Goal: Information Seeking & Learning: Learn about a topic

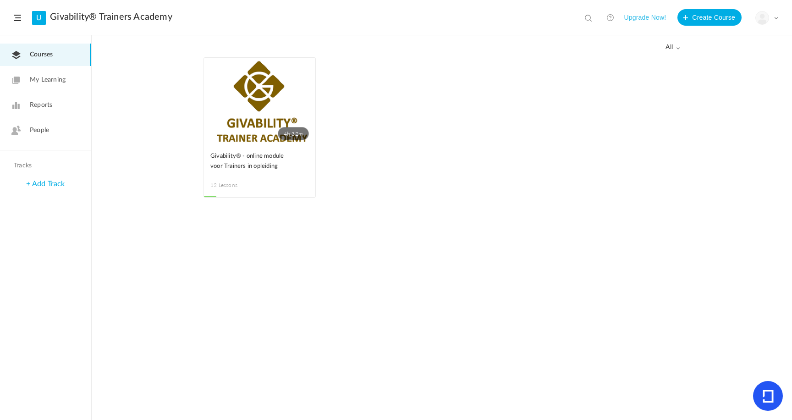
click at [38, 124] on link "People" at bounding box center [45, 130] width 91 height 22
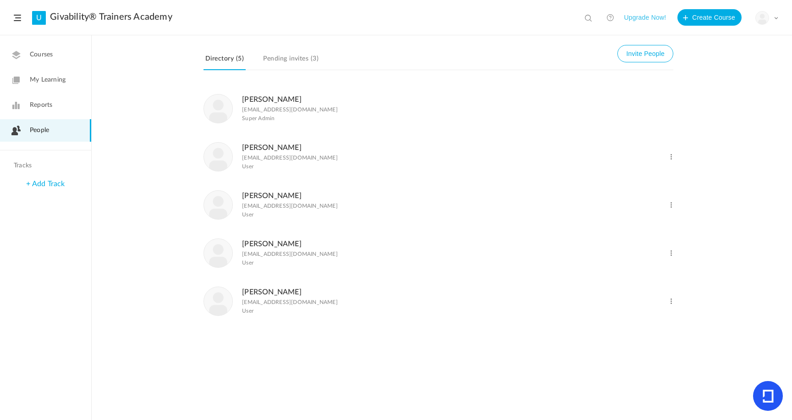
click at [260, 252] on figcaption "Noortje de Vries n.devries0105@gmail.com User" at bounding box center [290, 253] width 96 height 30
click at [261, 247] on link "[PERSON_NAME]" at bounding box center [272, 243] width 60 height 7
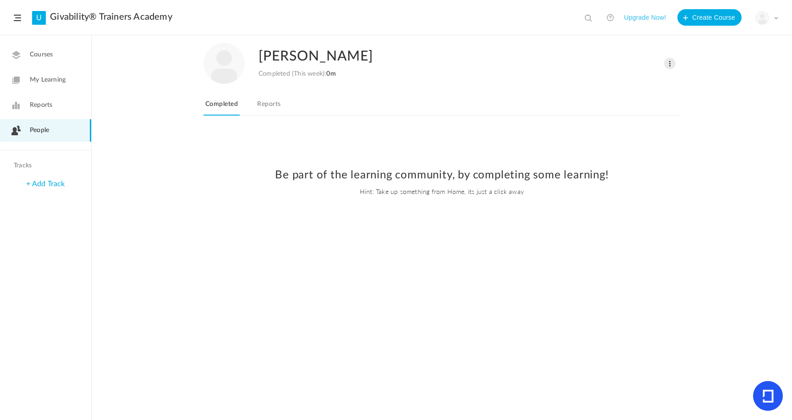
click at [279, 105] on link "Reports" at bounding box center [268, 106] width 27 height 17
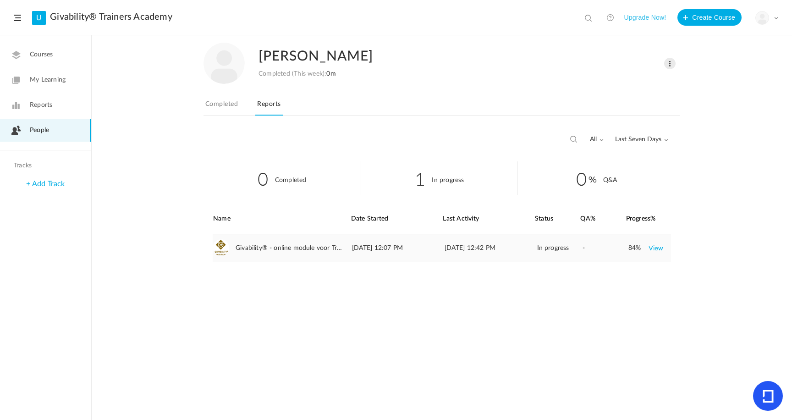
click at [656, 250] on link "View" at bounding box center [655, 248] width 15 height 16
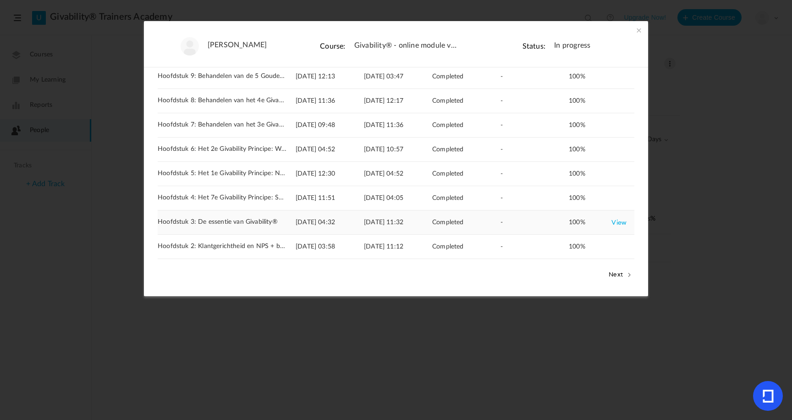
scroll to position [133, 0]
click at [618, 220] on link "View" at bounding box center [618, 222] width 15 height 16
click at [622, 276] on button "Next" at bounding box center [620, 274] width 28 height 12
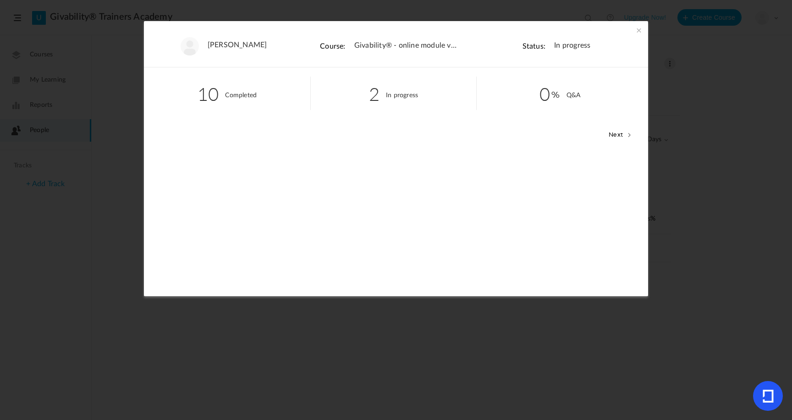
scroll to position [0, 0]
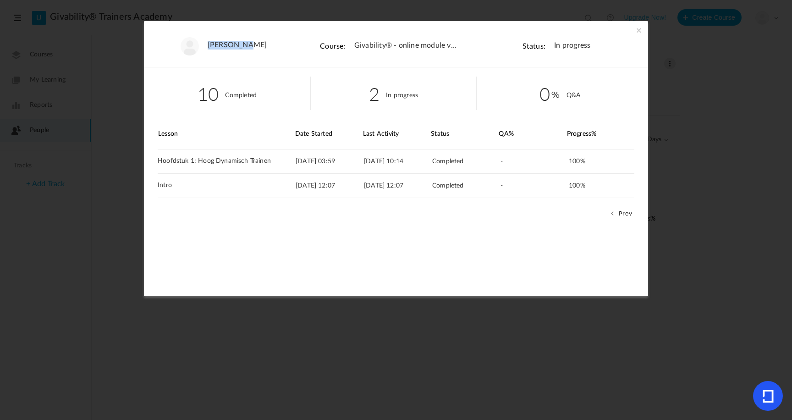
click at [244, 48] on figure "[PERSON_NAME]" at bounding box center [227, 46] width 148 height 18
drag, startPoint x: 244, startPoint y: 45, endPoint x: 235, endPoint y: 60, distance: 16.9
click at [244, 46] on link "Noortje de Vries" at bounding box center [238, 45] width 60 height 9
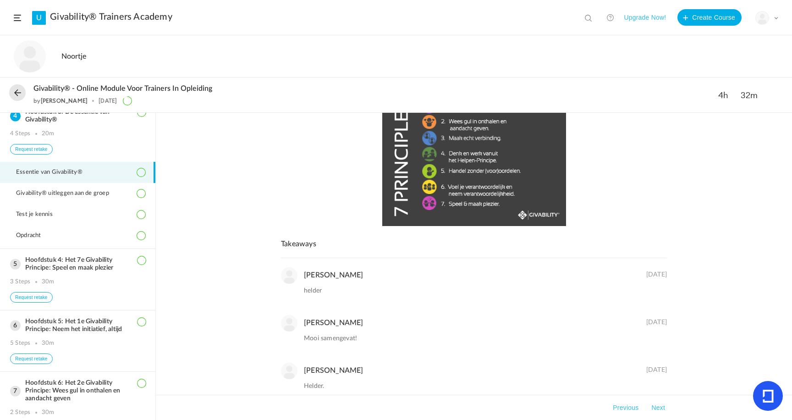
scroll to position [587, 0]
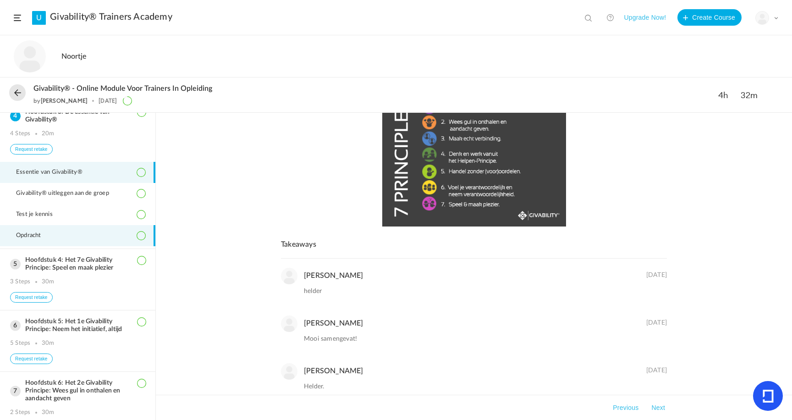
click at [34, 239] on span "Opdracht" at bounding box center [34, 235] width 37 height 7
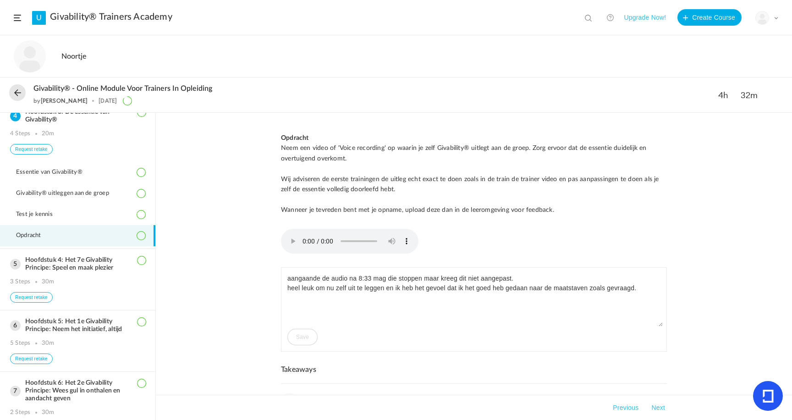
click at [291, 236] on audio at bounding box center [349, 241] width 137 height 25
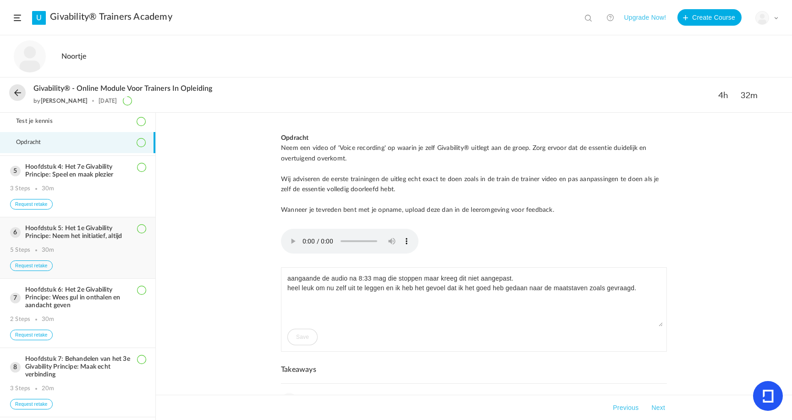
click at [70, 240] on h3 "Hoofdstuk 5: Het 1e Givability Principe: Neem het initiatief, altijd" at bounding box center [77, 233] width 135 height 16
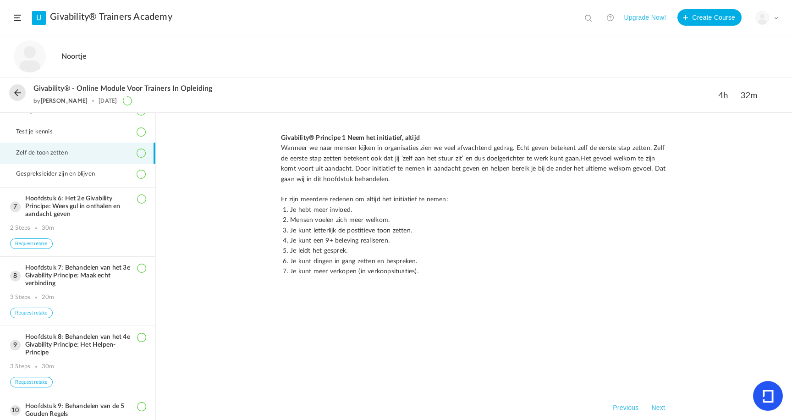
scroll to position [412, 0]
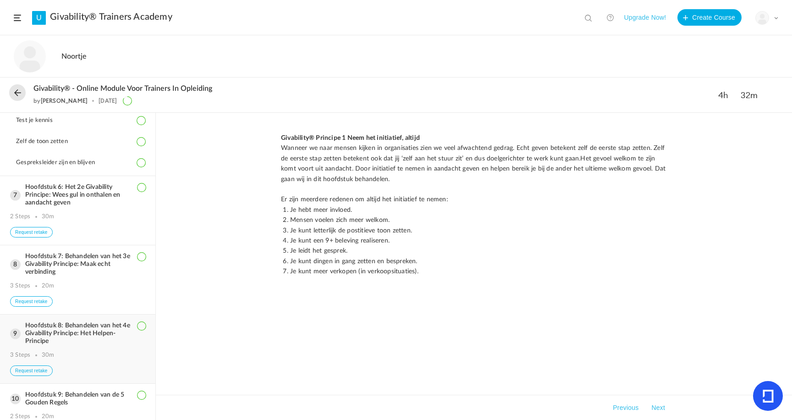
click at [61, 272] on h3 "Hoofdstuk 7: Behandelen van het 3e Givability Principe: Maak echt verbinding" at bounding box center [77, 264] width 135 height 23
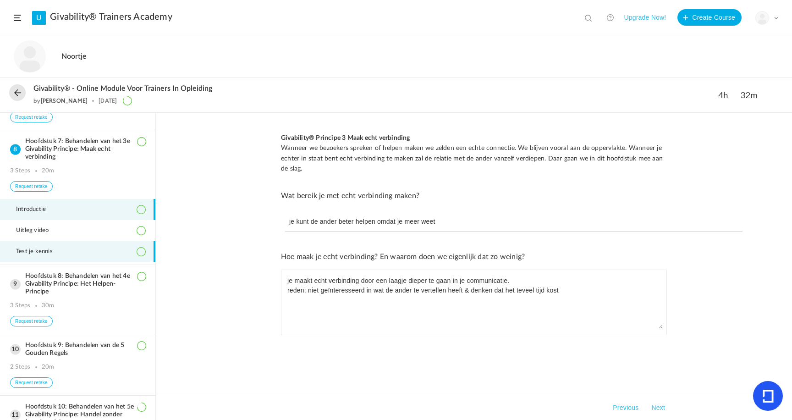
click at [41, 255] on span "Test je kennis" at bounding box center [40, 251] width 48 height 7
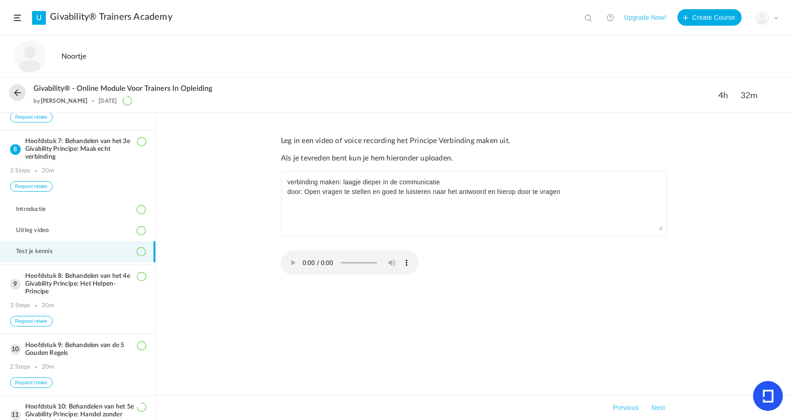
click at [291, 257] on audio at bounding box center [349, 262] width 137 height 25
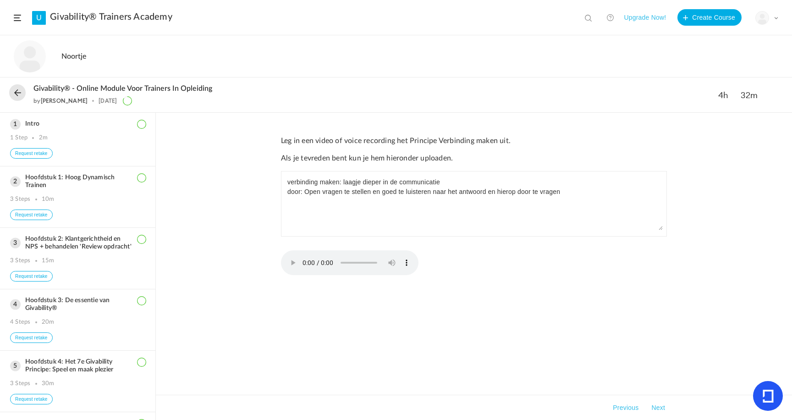
click at [20, 91] on button at bounding box center [17, 92] width 16 height 16
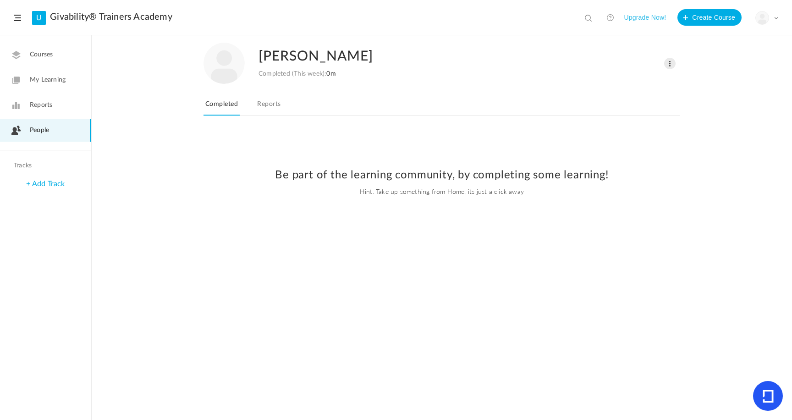
click at [275, 102] on link "Reports" at bounding box center [268, 106] width 27 height 17
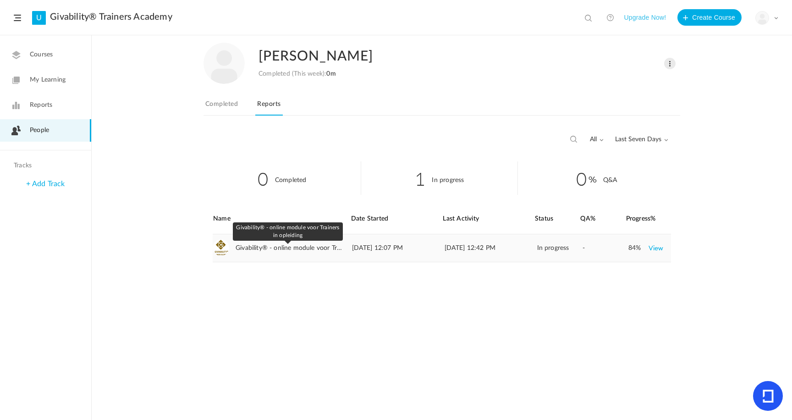
click at [292, 247] on span "Givability® - online module voor Trainers in opleiding" at bounding box center [289, 248] width 107 height 8
click at [653, 247] on link "View" at bounding box center [655, 248] width 15 height 16
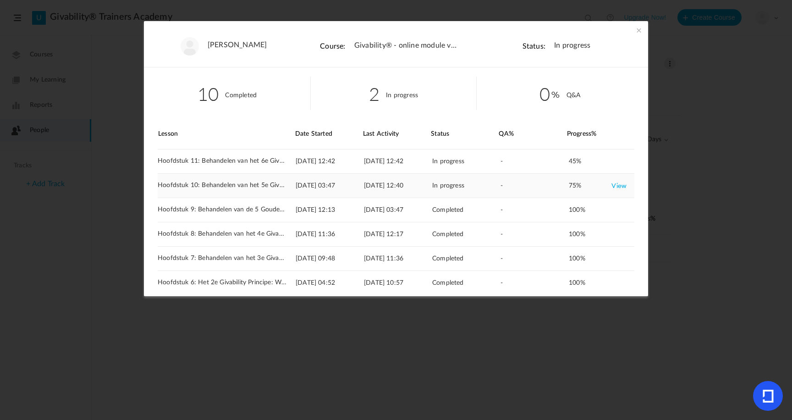
click at [615, 186] on link "View" at bounding box center [618, 185] width 15 height 16
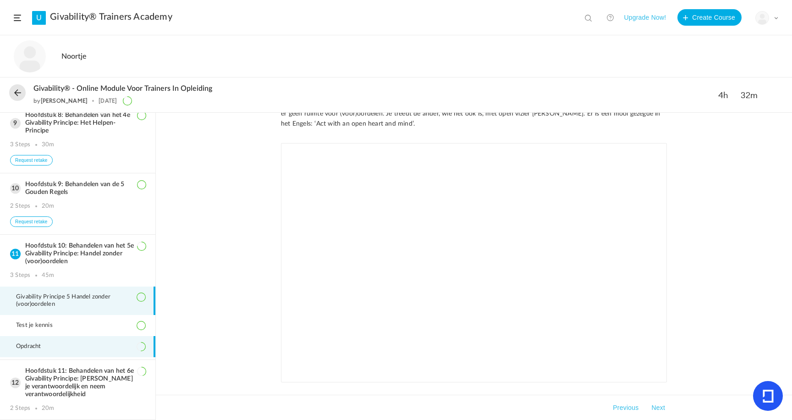
scroll to position [529, 0]
click at [33, 341] on li "Opdracht" at bounding box center [77, 346] width 155 height 21
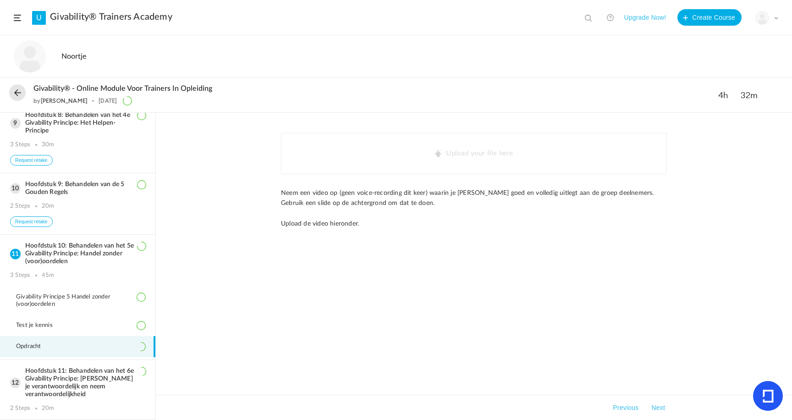
click at [445, 154] on au-attachment-upload "Upload your file here" at bounding box center [474, 153] width 386 height 41
drag, startPoint x: 446, startPoint y: 156, endPoint x: 377, endPoint y: 206, distance: 85.3
click at [446, 157] on au-attachment-upload "Upload your file here" at bounding box center [474, 153] width 386 height 41
click at [440, 158] on au-attachment-upload "Upload your file here" at bounding box center [474, 153] width 386 height 41
click at [79, 374] on h3 "Hoofdstuk 11: Behandelen van het 6e Givability Principe: [PERSON_NAME] je veran…" at bounding box center [77, 382] width 135 height 31
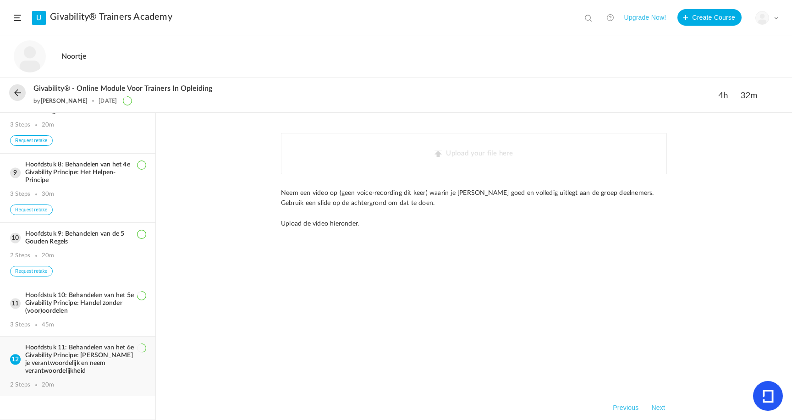
scroll to position [482, 0]
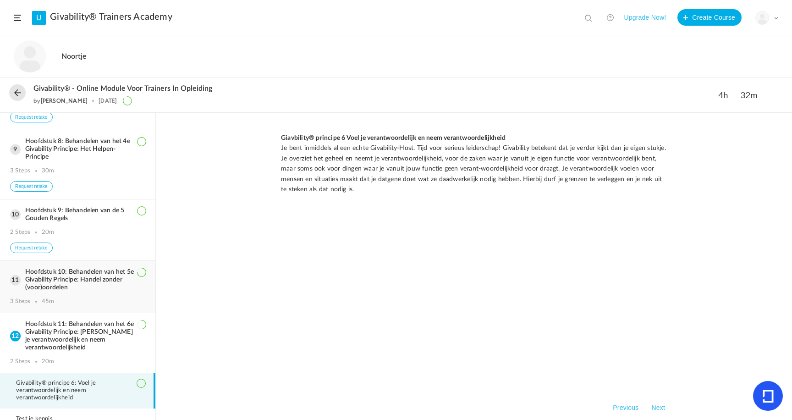
click at [95, 291] on h3 "Hoofdstuk 10: Behandelen van het 5e Givability Principe: Handel zonder (voor)oo…" at bounding box center [77, 279] width 135 height 23
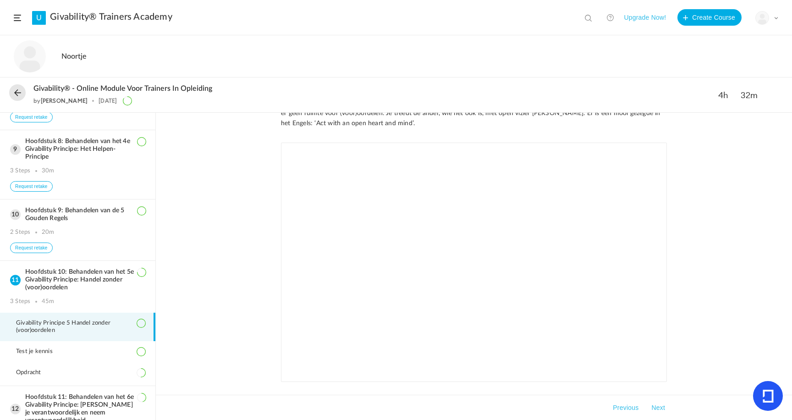
scroll to position [76, 0]
click at [61, 291] on h3 "Hoofdstuk 10: Behandelen van het 5e Givability Principe: Handel zonder (voor)oo…" at bounding box center [77, 279] width 135 height 23
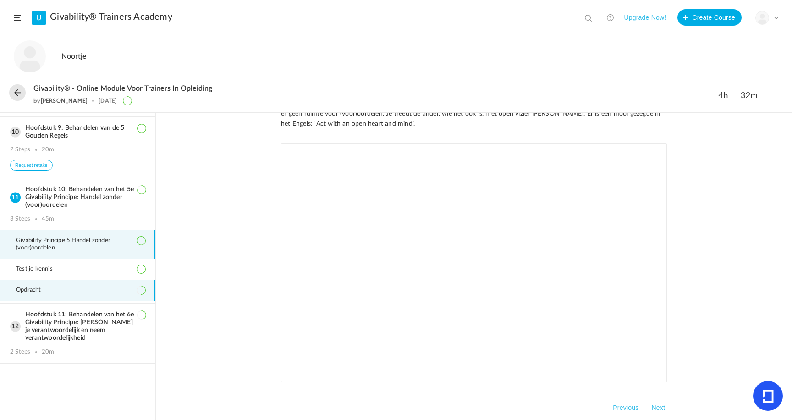
scroll to position [588, 0]
click at [42, 290] on span "Opdracht" at bounding box center [34, 289] width 37 height 7
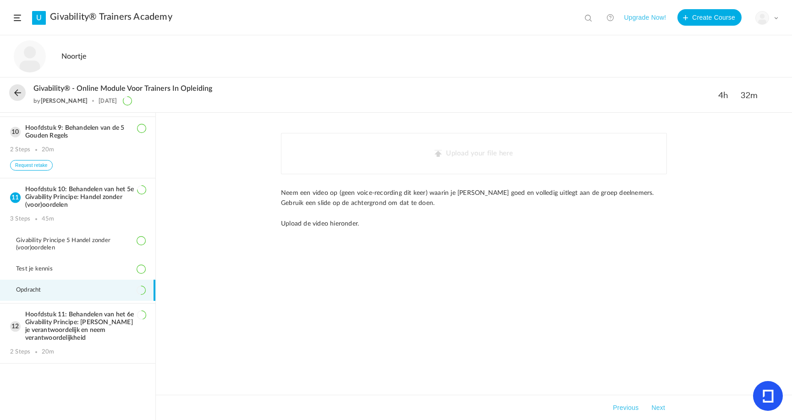
click at [79, 288] on li "Opdracht" at bounding box center [77, 290] width 155 height 21
click at [59, 328] on h3 "Hoofdstuk 11: Behandelen van het 6e Givability Principe: [PERSON_NAME] je veran…" at bounding box center [77, 326] width 135 height 31
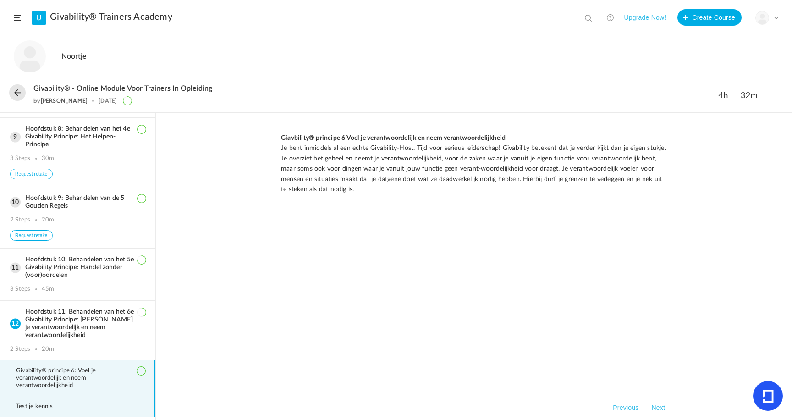
scroll to position [517, 0]
click at [37, 405] on span "Test je kennis" at bounding box center [40, 406] width 48 height 7
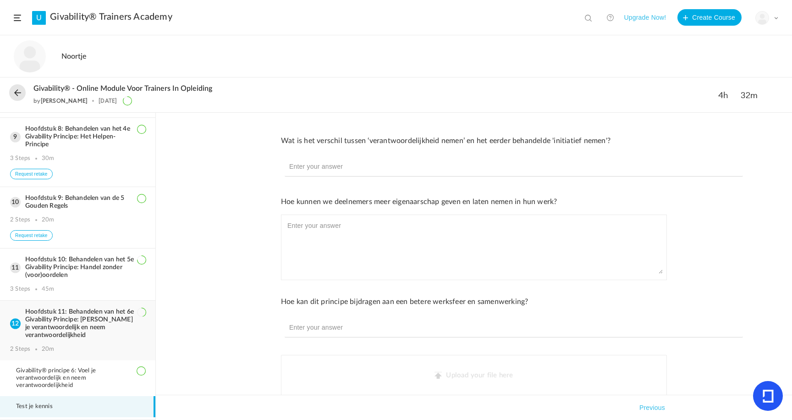
click at [70, 322] on h3 "Hoofdstuk 11: Behandelen van het 6e Givability Principe: [PERSON_NAME] je veran…" at bounding box center [77, 323] width 135 height 31
click at [71, 319] on h3 "Hoofdstuk 11: Behandelen van het 6e Givability Principe: [PERSON_NAME] je veran…" at bounding box center [77, 323] width 135 height 31
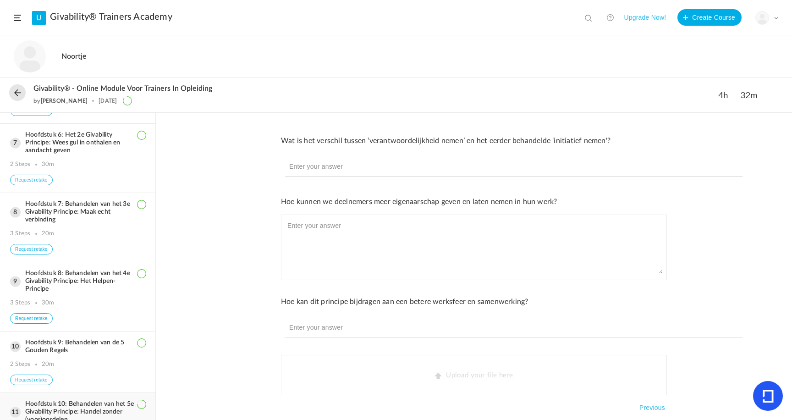
scroll to position [275, 0]
